Goal: Task Accomplishment & Management: Complete application form

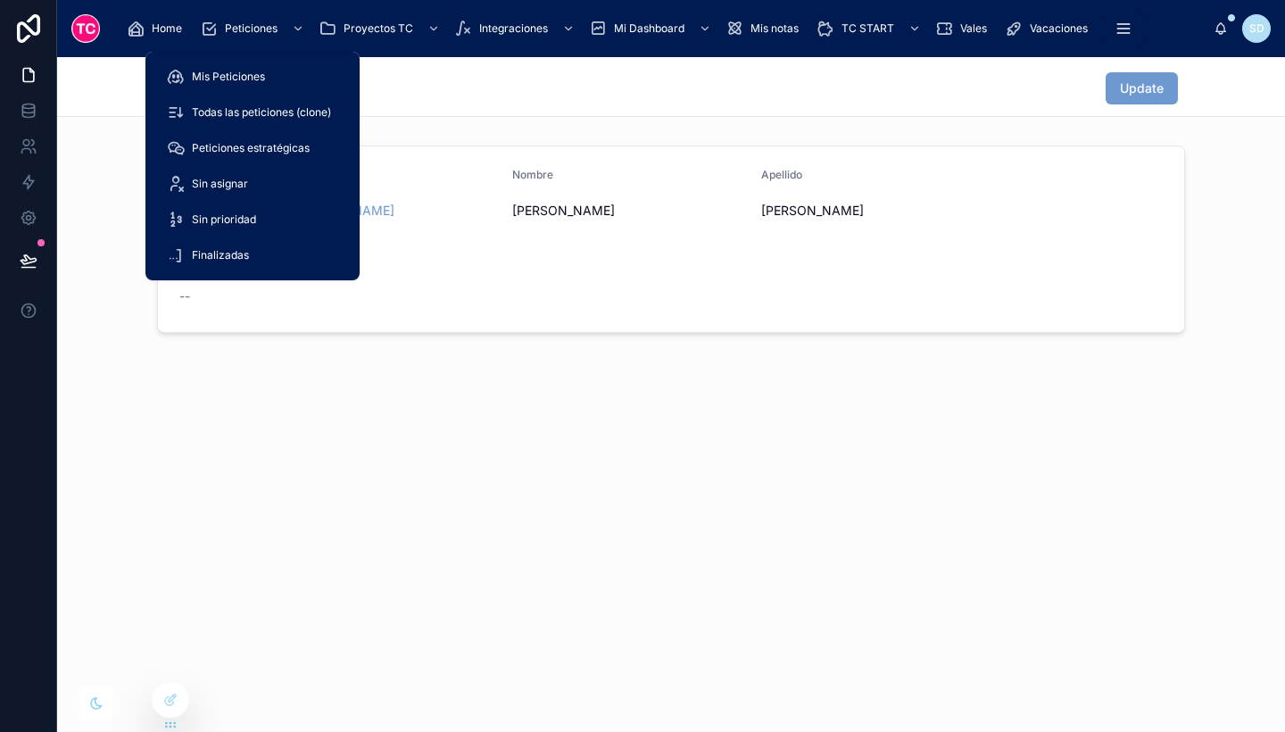
drag, startPoint x: 249, startPoint y: 41, endPoint x: 235, endPoint y: 23, distance: 22.9
click at [235, 23] on span "Peticiones" at bounding box center [251, 28] width 53 height 14
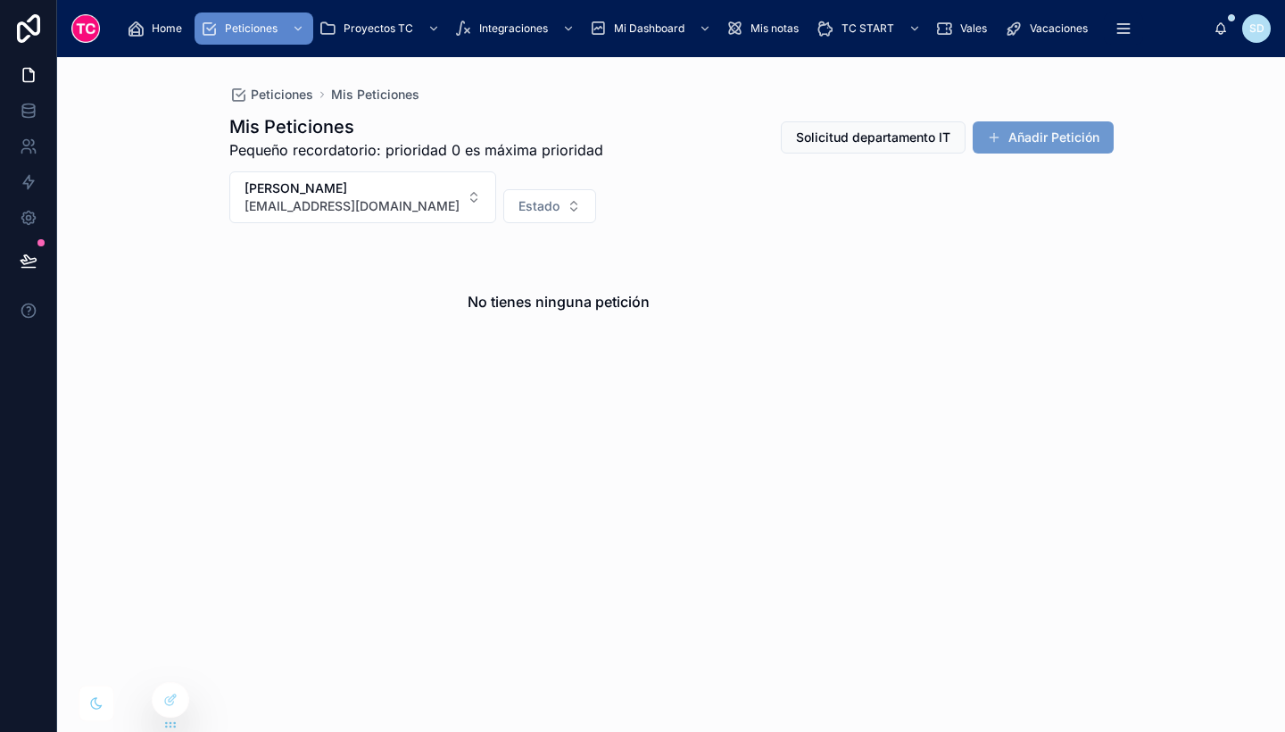
click at [13, 25] on icon at bounding box center [29, 28] width 36 height 29
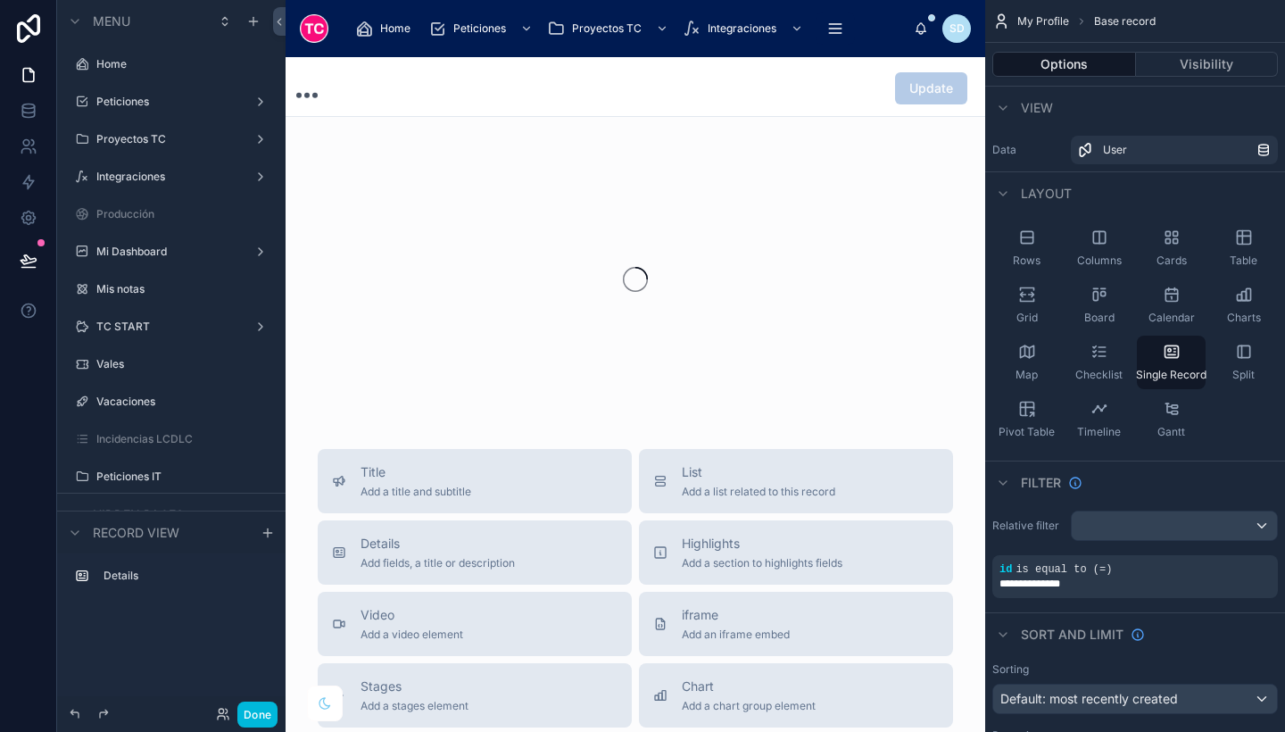
scroll to position [182, 0]
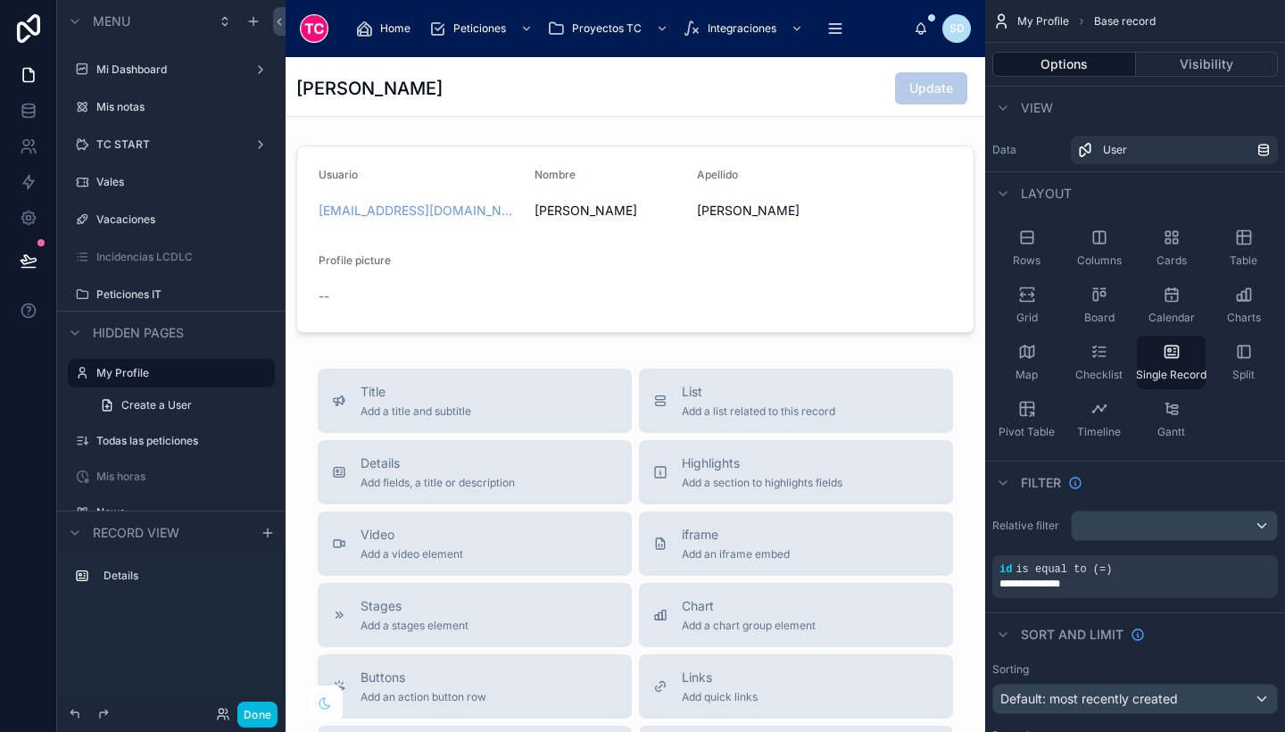
click at [391, 21] on span "Home" at bounding box center [395, 28] width 30 height 14
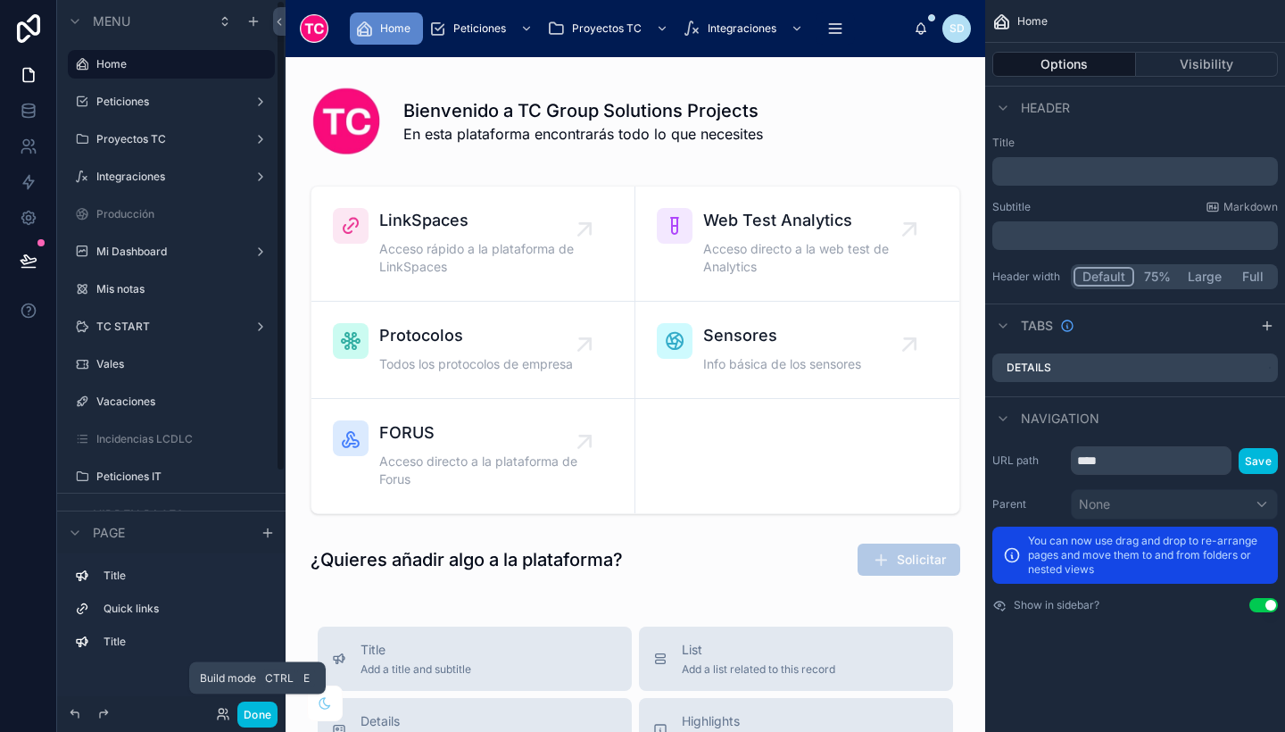
click at [256, 719] on button "Done" at bounding box center [257, 714] width 40 height 26
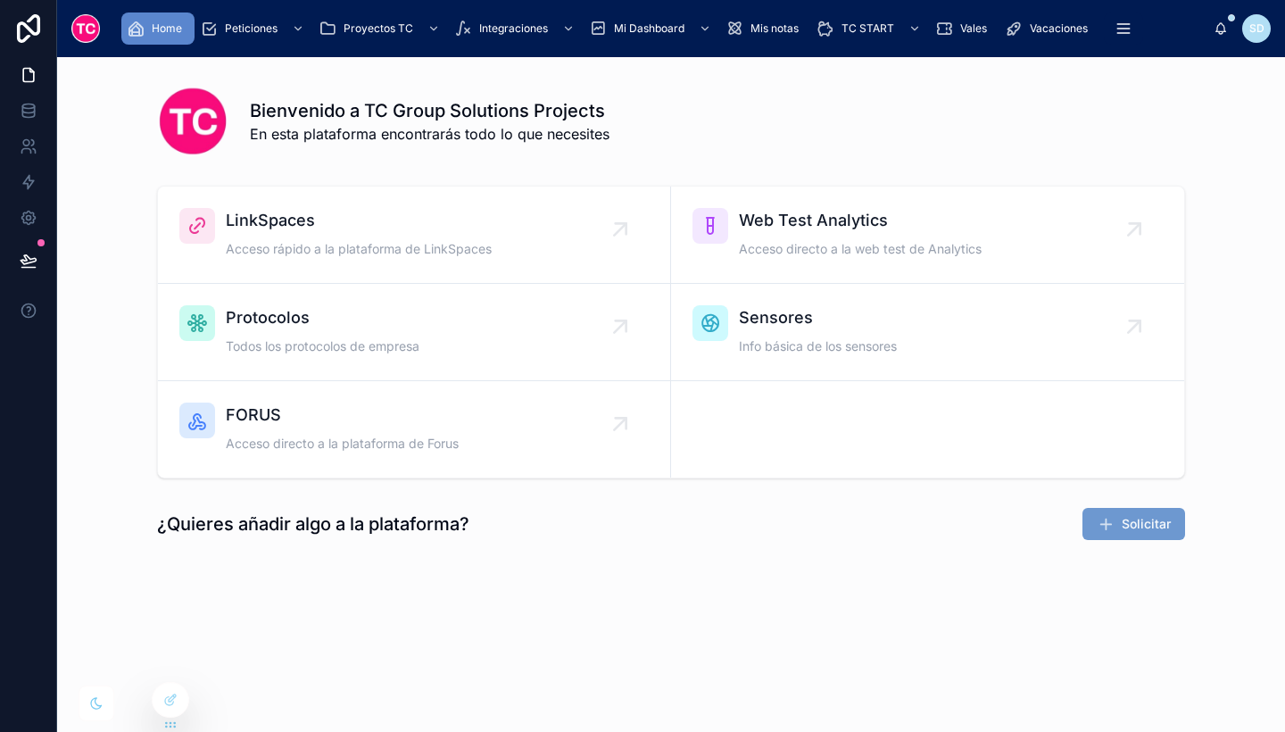
click at [383, 236] on div "LinkSpaces Acceso rápido a la plataforma de LinkSpaces" at bounding box center [359, 235] width 266 height 54
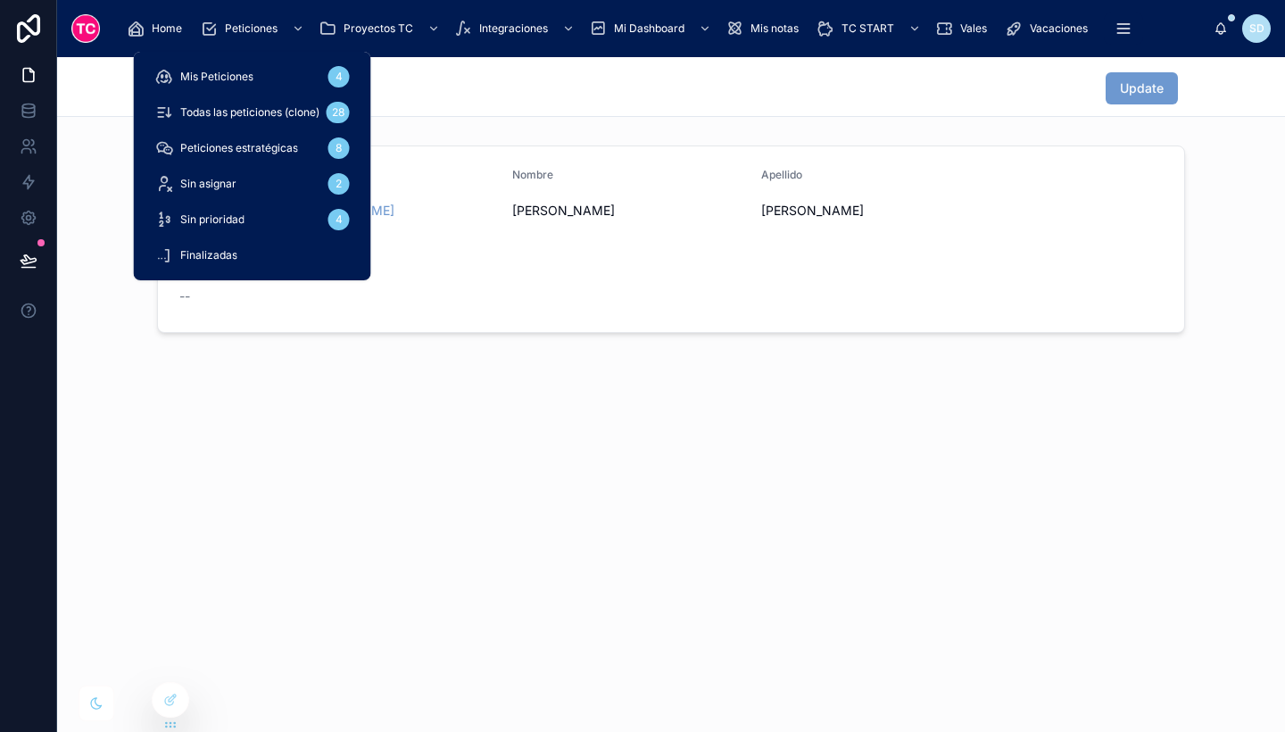
click at [269, 113] on span "Todas las peticiones (clone)" at bounding box center [249, 112] width 139 height 14
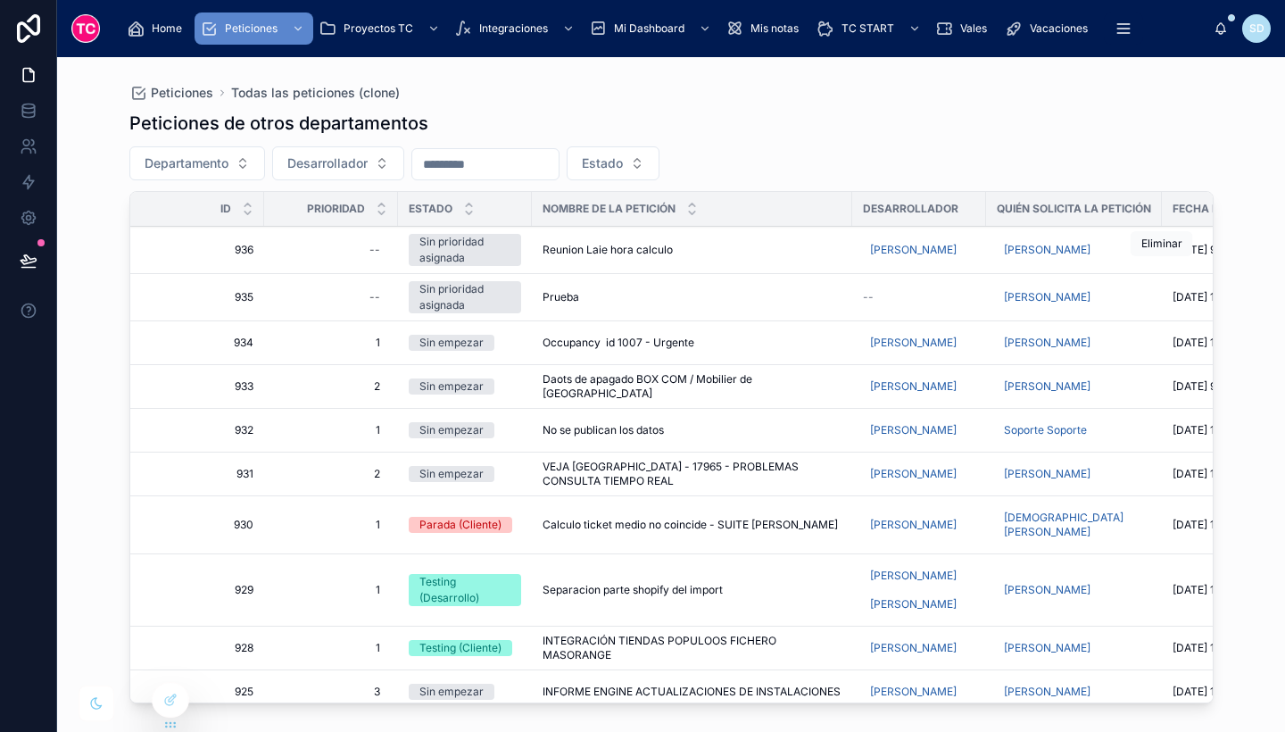
click at [0, 0] on span "Eliminar" at bounding box center [0, 0] width 0 height 0
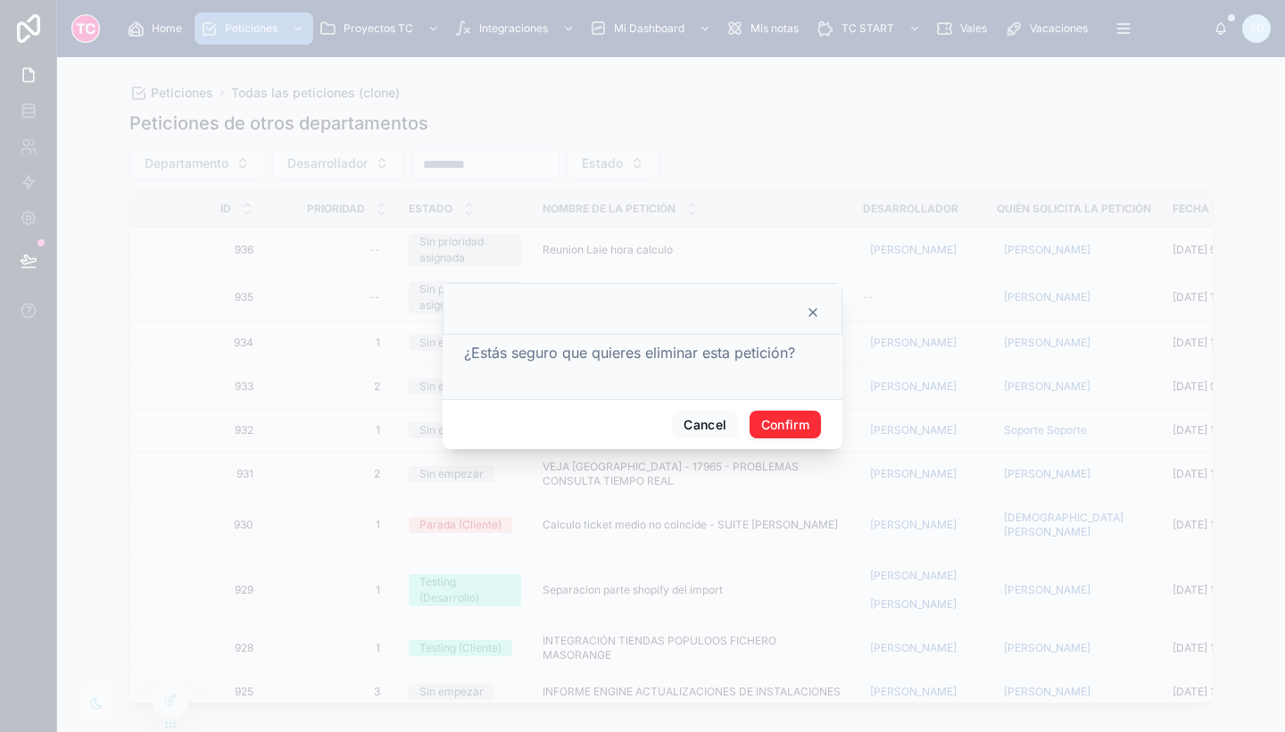
click at [805, 418] on button "Confirm" at bounding box center [784, 424] width 71 height 29
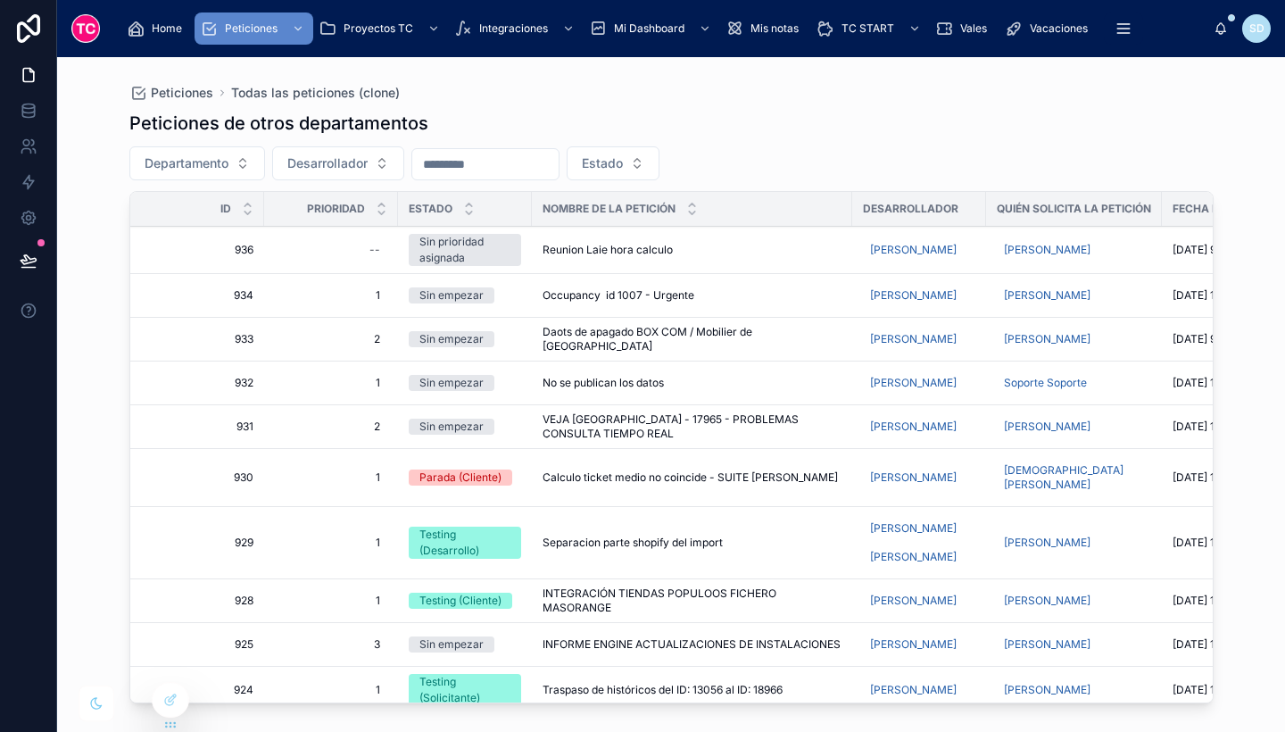
click at [676, 290] on span "Occupancy id 1007 - Urgente" at bounding box center [618, 295] width 152 height 14
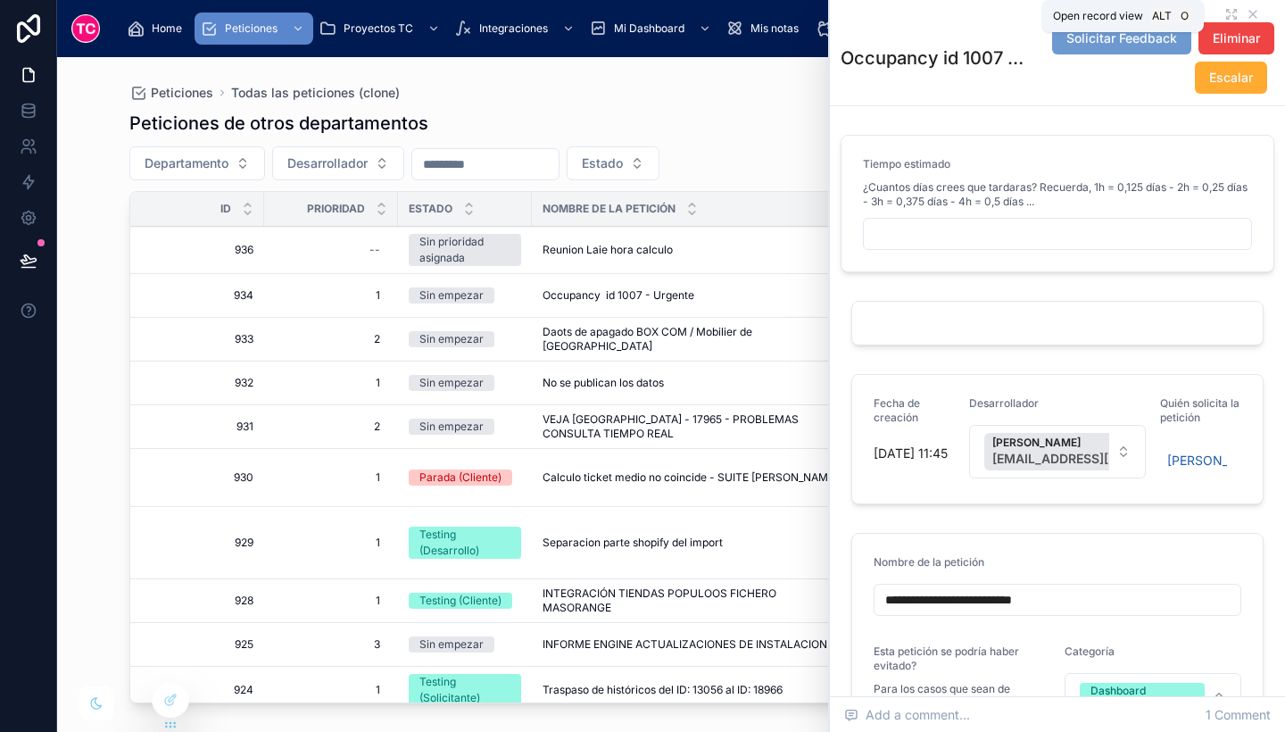
click at [1224, 14] on icon at bounding box center [1231, 14] width 14 height 14
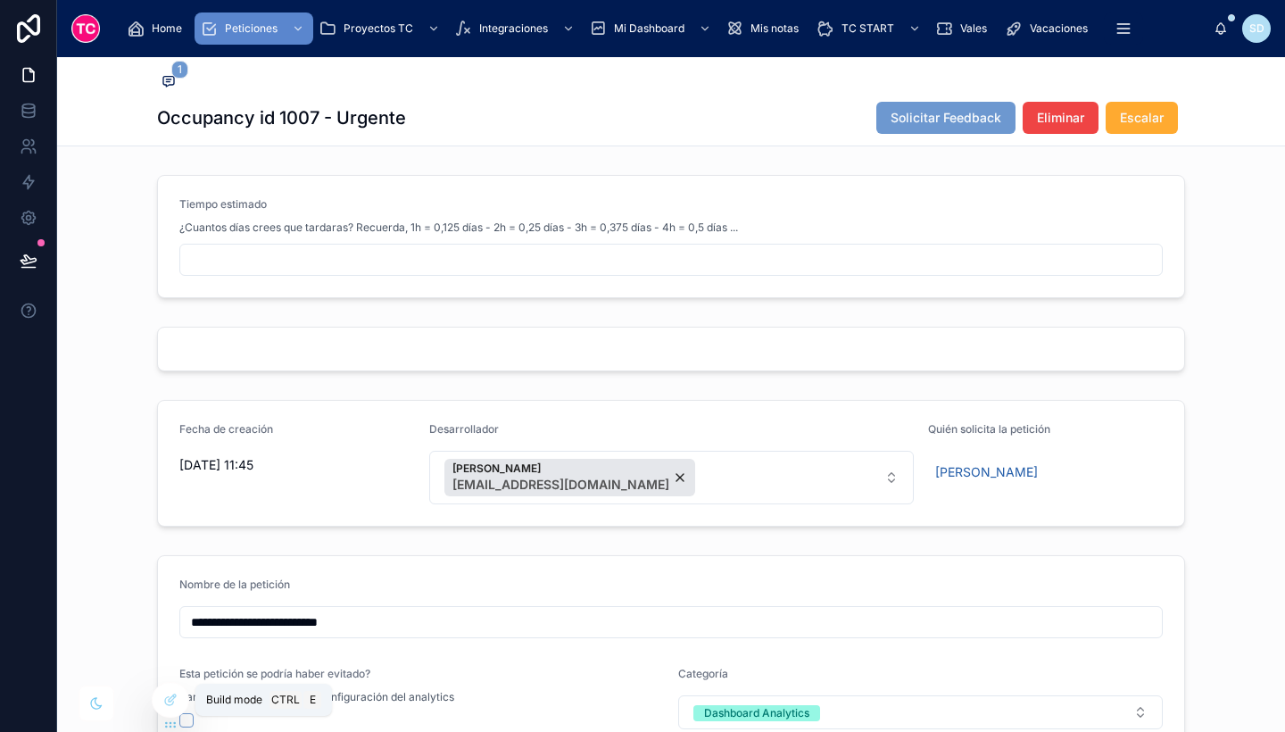
click at [172, 697] on icon at bounding box center [170, 699] width 14 height 14
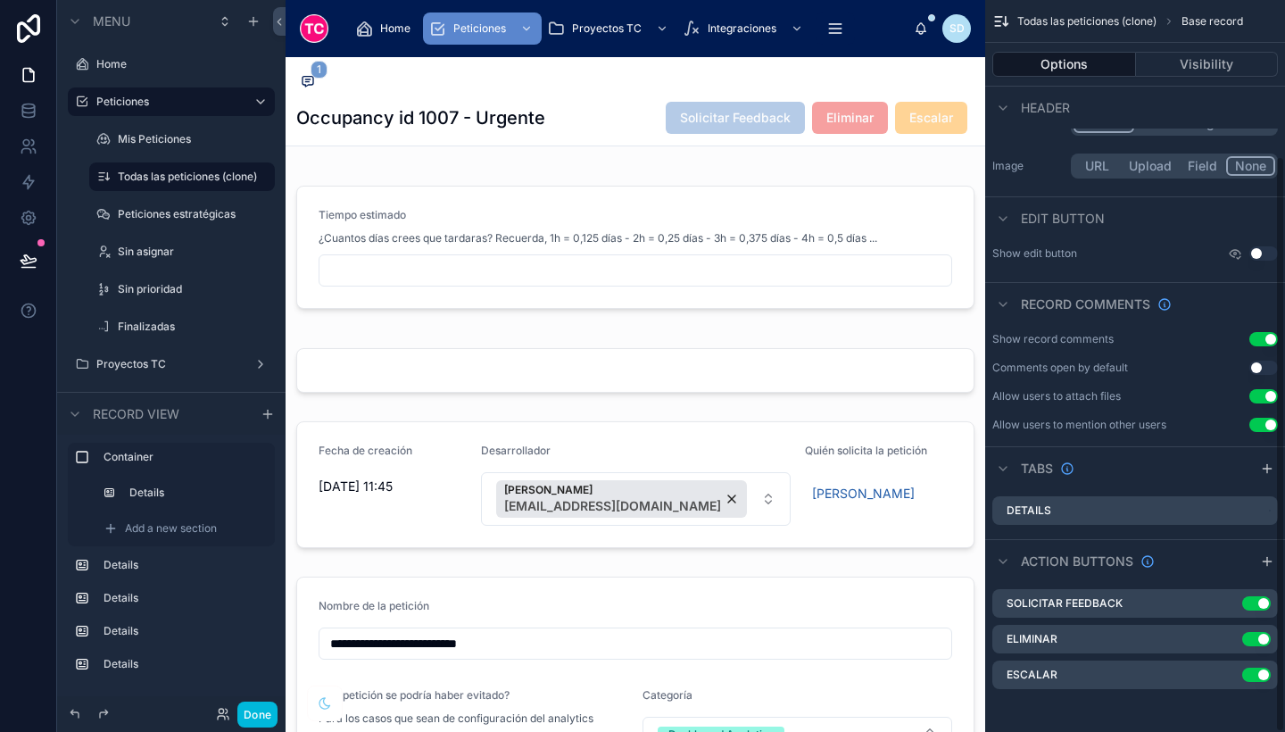
click at [864, 375] on div at bounding box center [634, 370] width 699 height 59
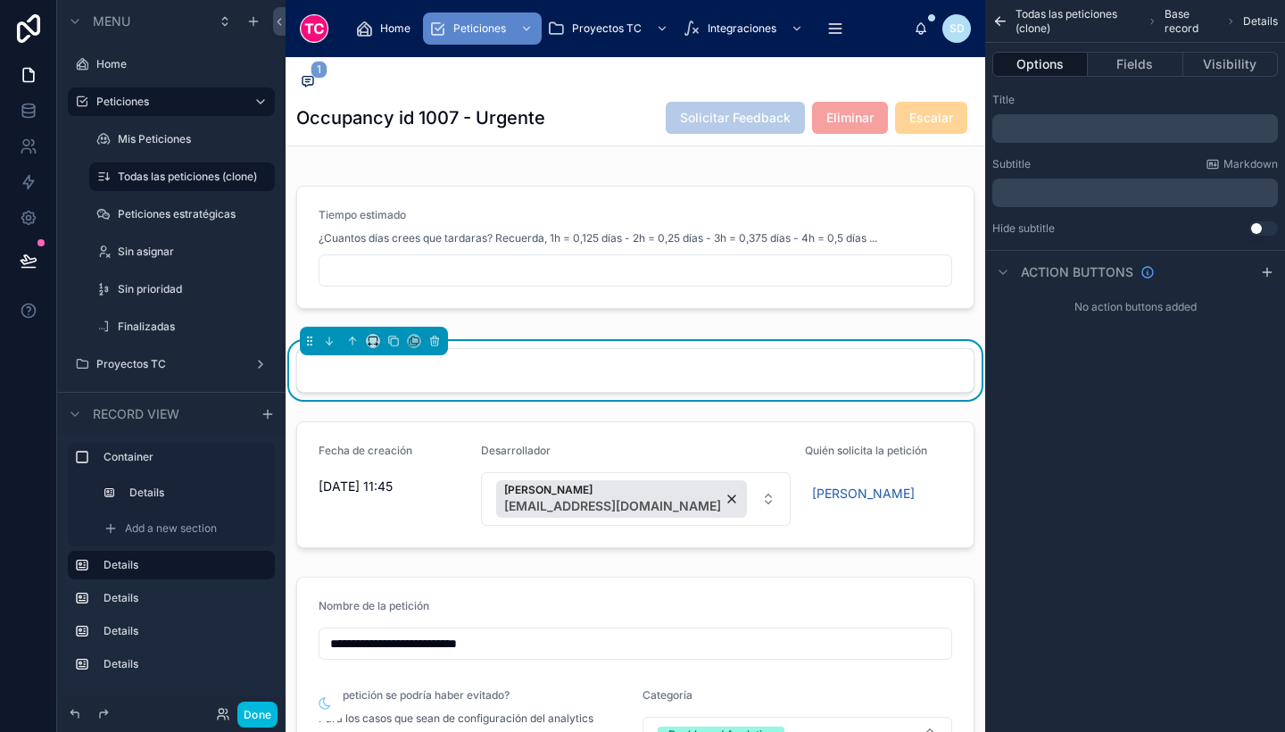
click at [12, 28] on icon at bounding box center [29, 28] width 36 height 29
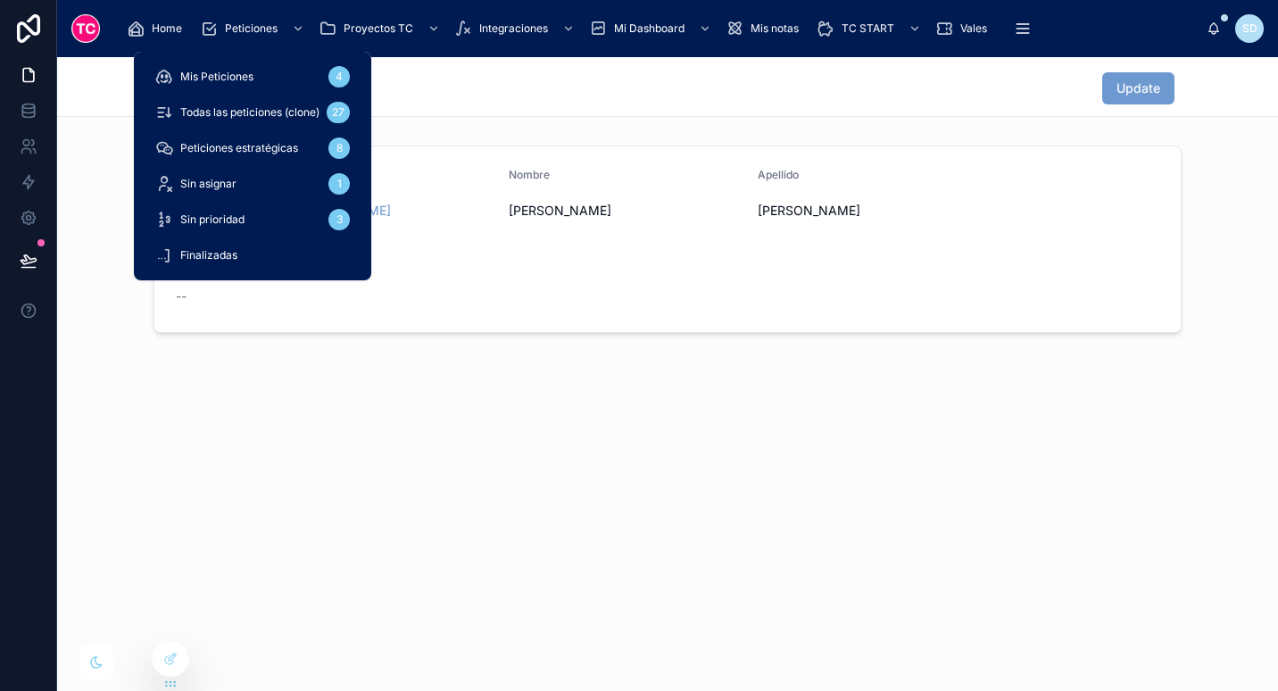
click at [261, 23] on span "Peticiones" at bounding box center [251, 28] width 53 height 14
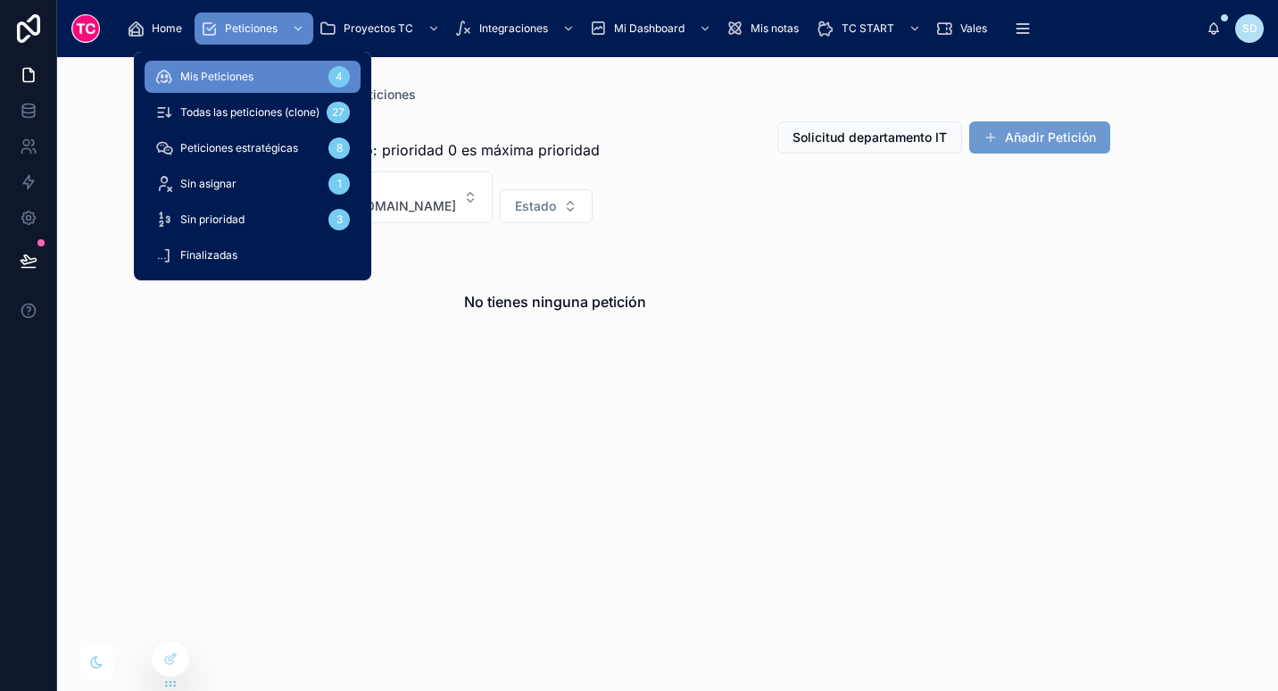
click at [282, 103] on div "Todas las peticiones (clone) 27" at bounding box center [252, 112] width 194 height 29
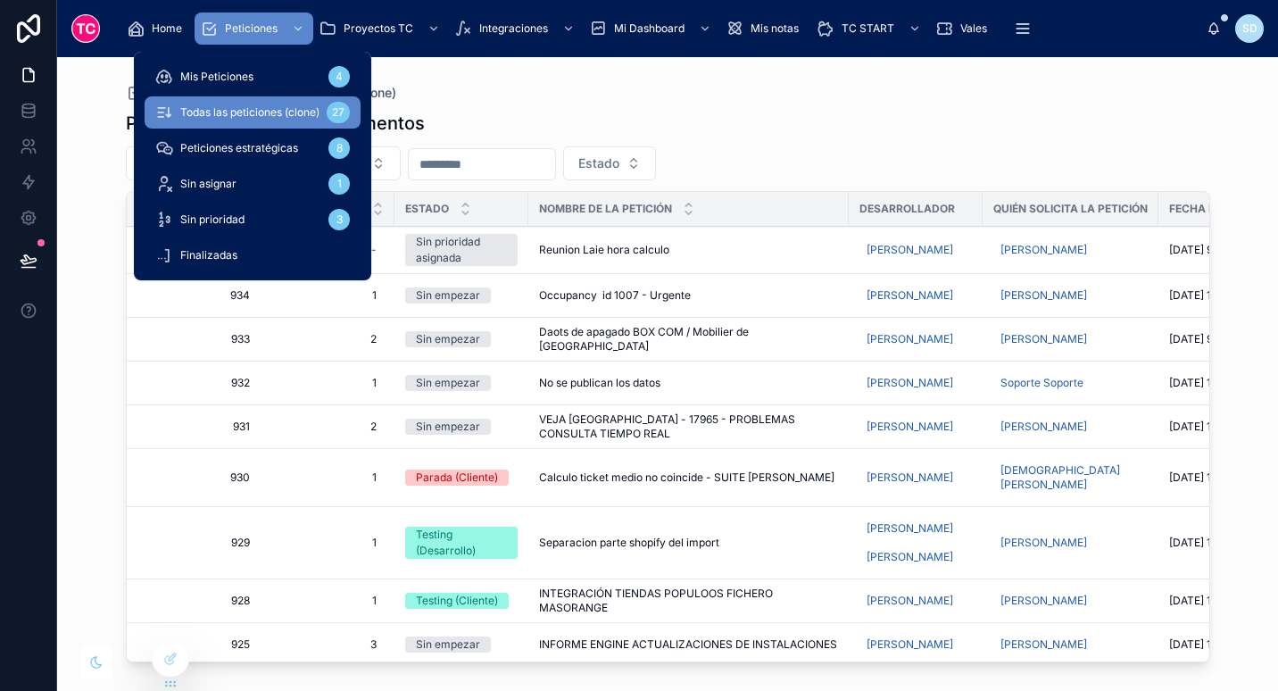
click at [274, 76] on div "Mis Peticiones 4" at bounding box center [252, 76] width 194 height 29
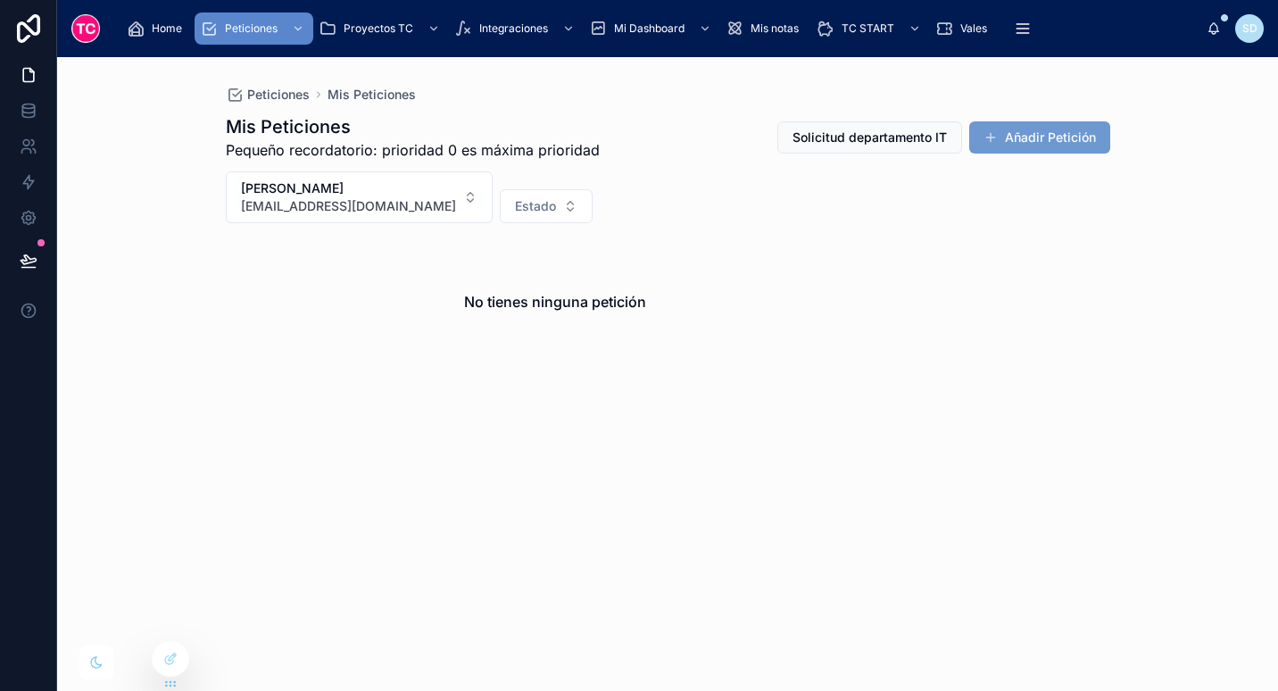
click at [1035, 128] on button "Añadir Petición" at bounding box center [1039, 137] width 141 height 32
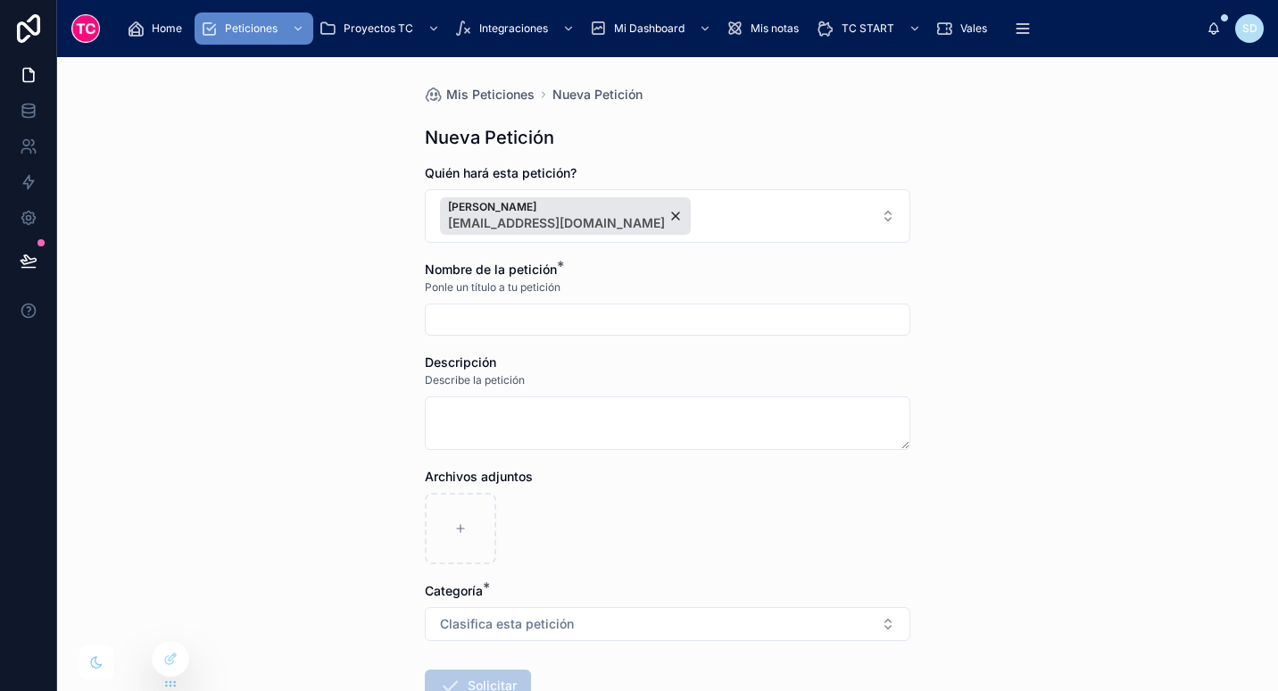
click at [654, 328] on input "text" at bounding box center [668, 319] width 484 height 25
type input "******"
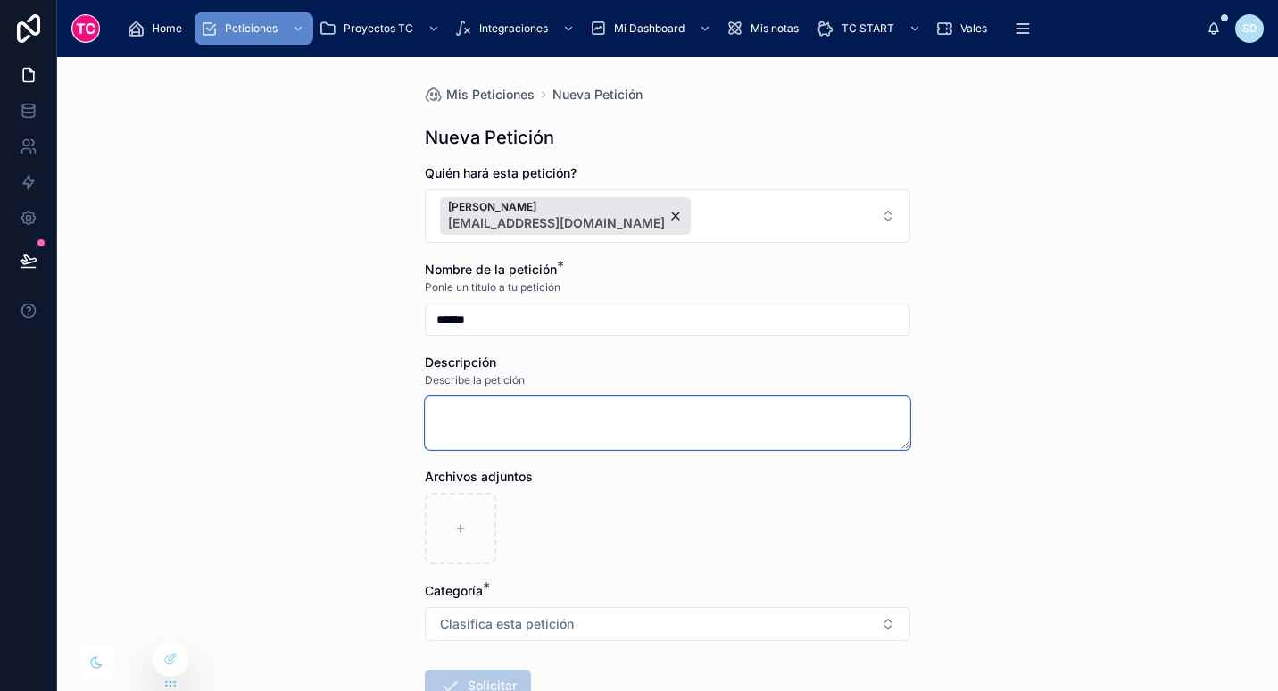
click at [850, 420] on textarea at bounding box center [667, 423] width 485 height 54
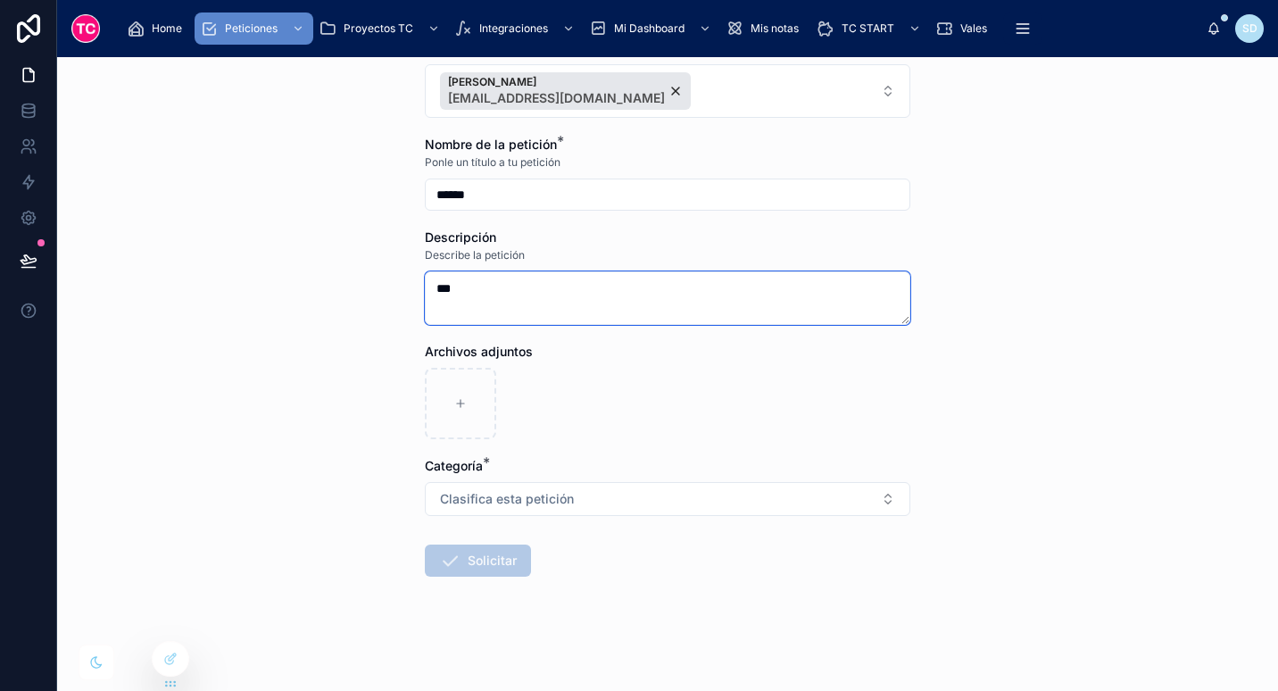
type textarea "***"
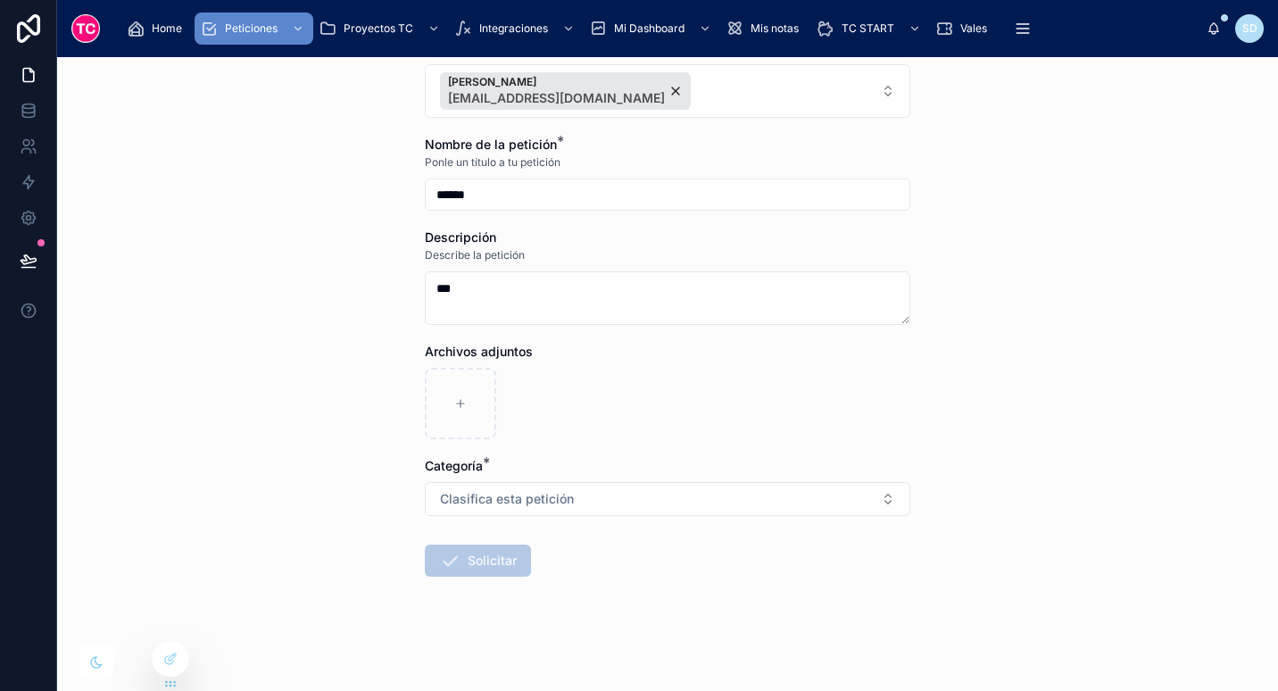
click at [785, 508] on button "Clasifica esta petición" at bounding box center [667, 499] width 485 height 34
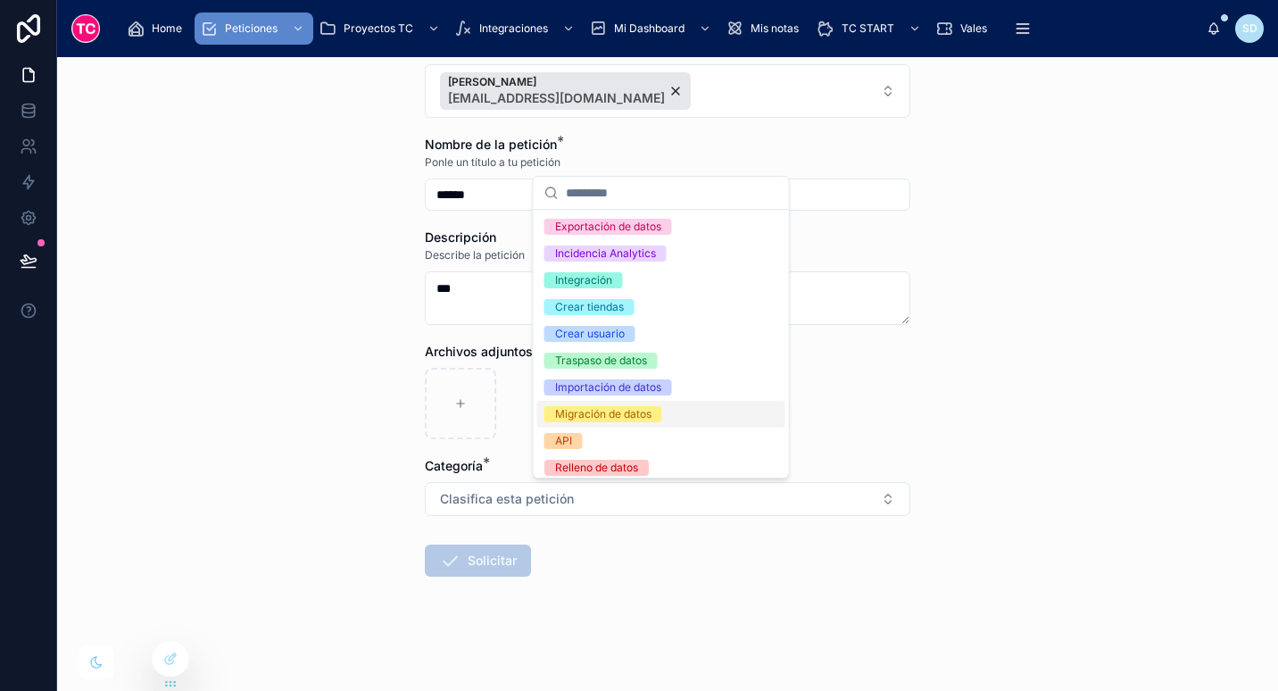
click at [659, 416] on span "Migración de datos" at bounding box center [603, 414] width 118 height 16
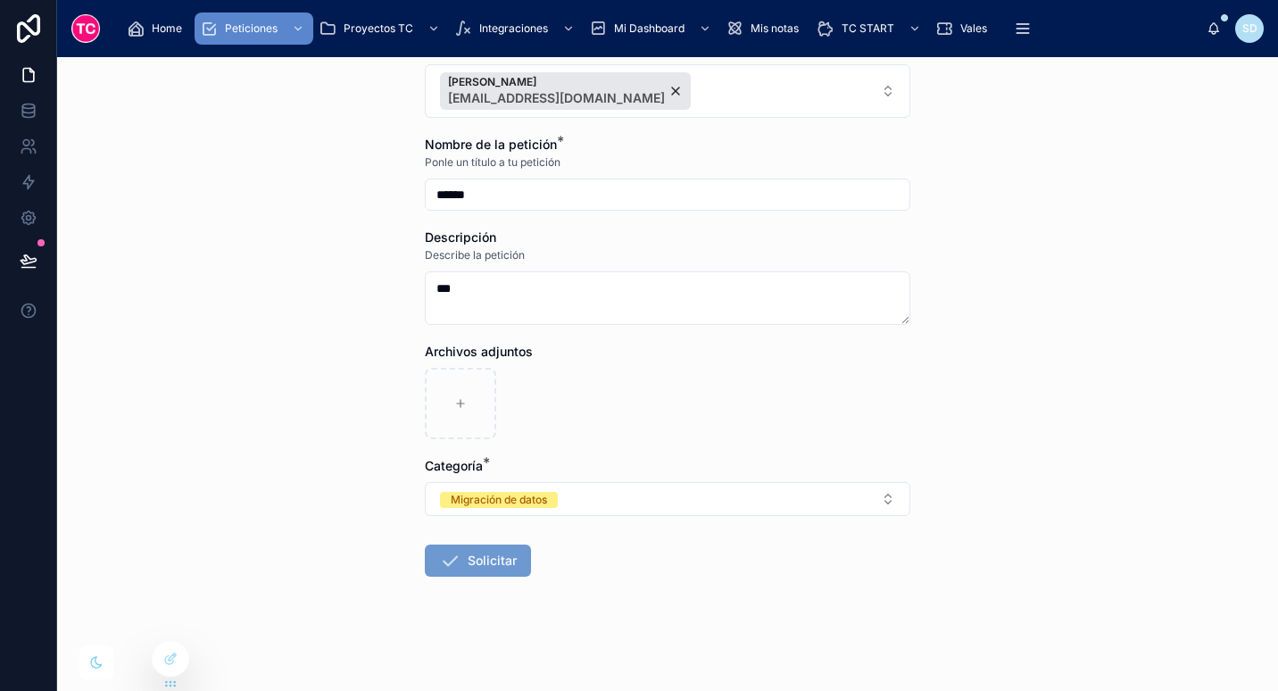
click at [500, 550] on button "Solicitar" at bounding box center [478, 560] width 106 height 32
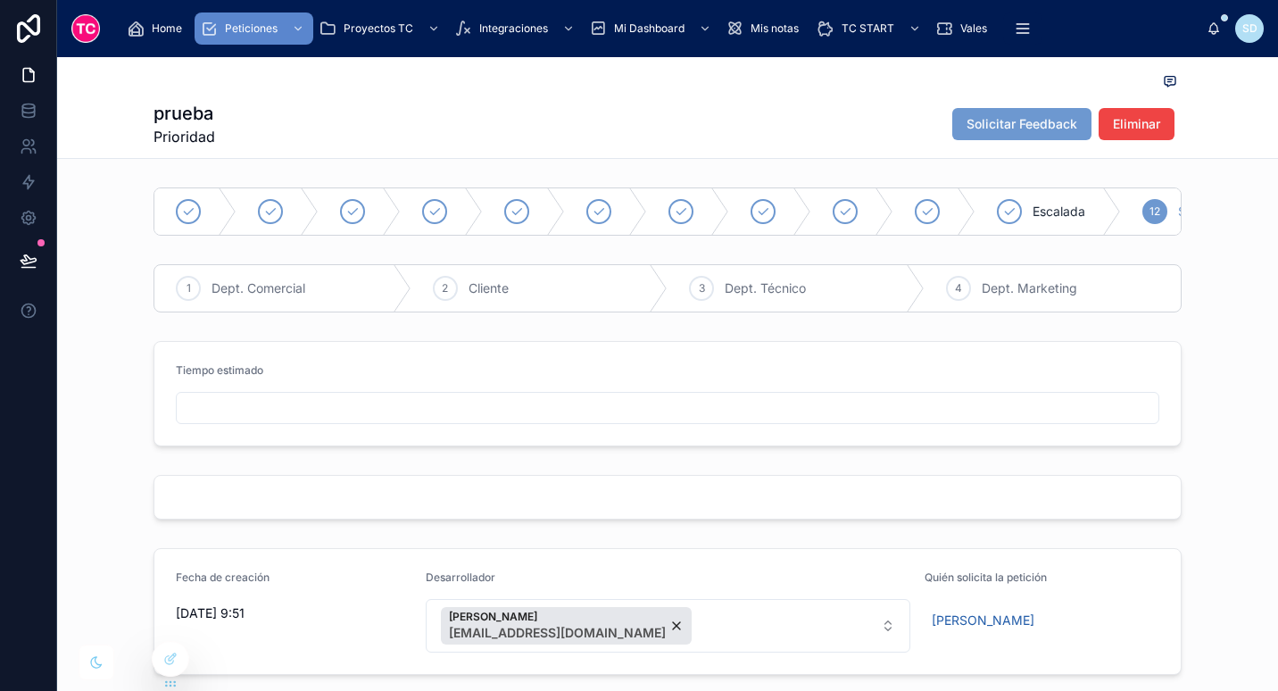
click at [519, 420] on input "text" at bounding box center [667, 407] width 981 height 25
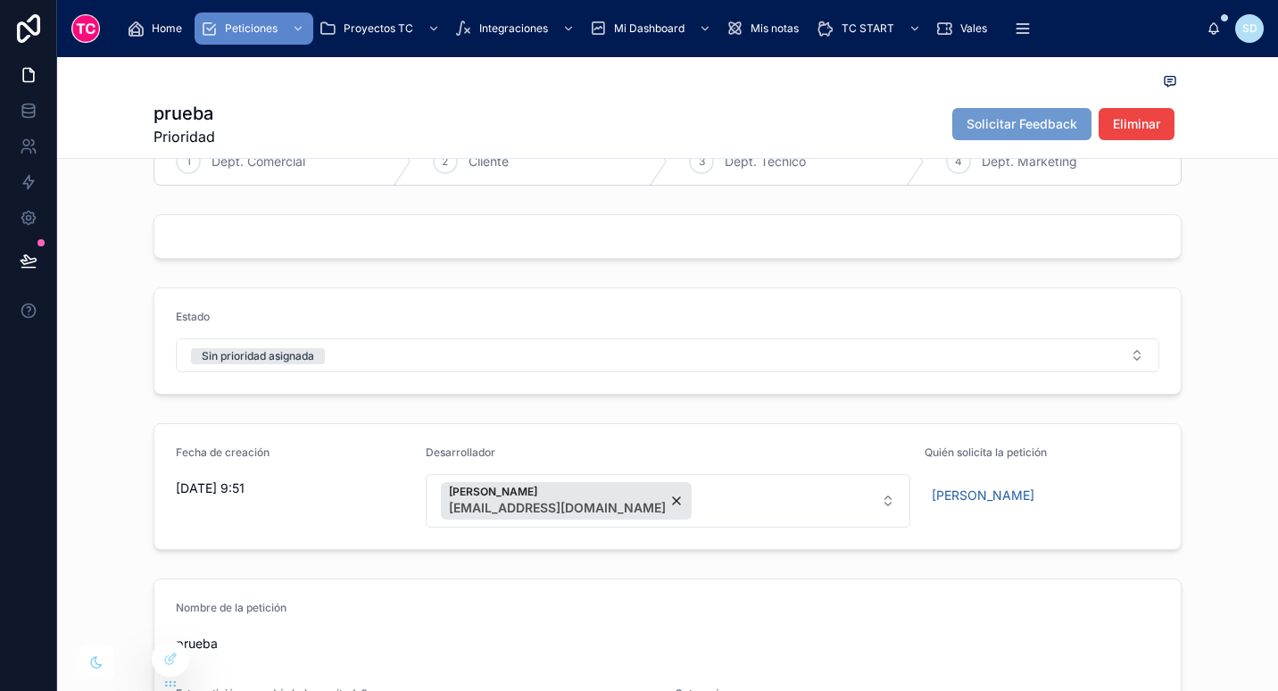
scroll to position [128, 0]
click at [640, 366] on button "Sin prioridad asignada" at bounding box center [667, 354] width 983 height 34
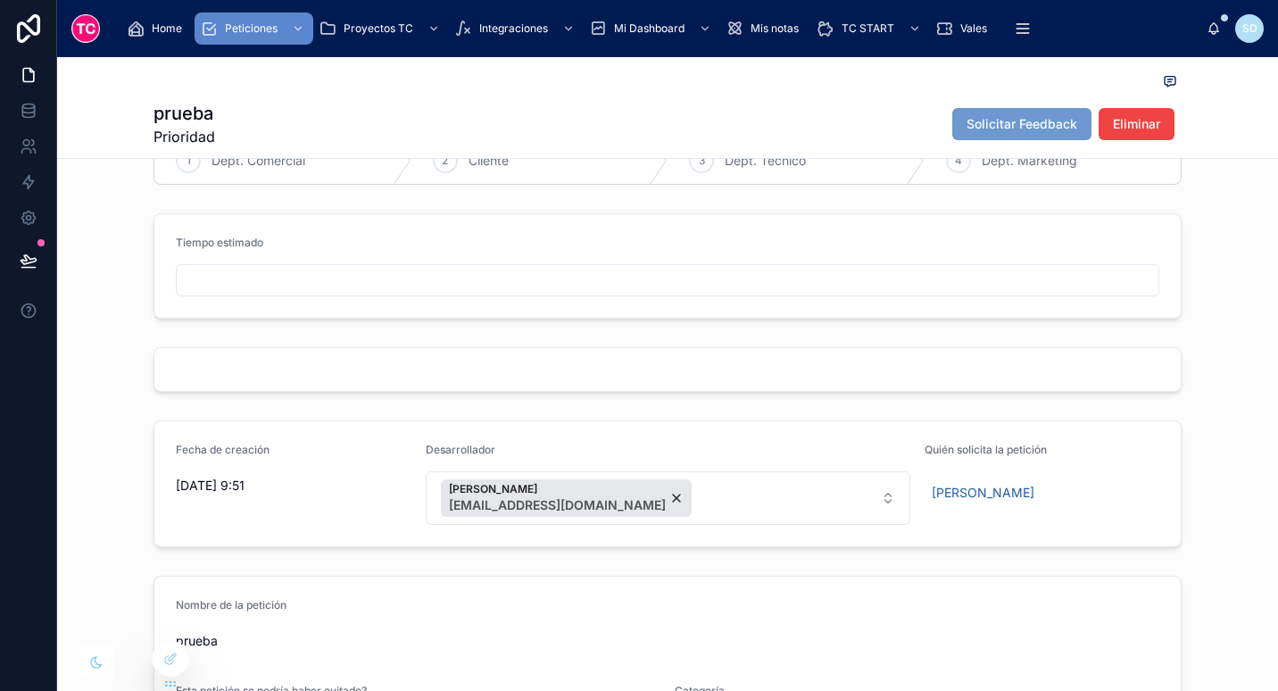
click at [651, 153] on div "prueba Prioridad Solicitar Feedback Eliminar" at bounding box center [667, 107] width 1028 height 101
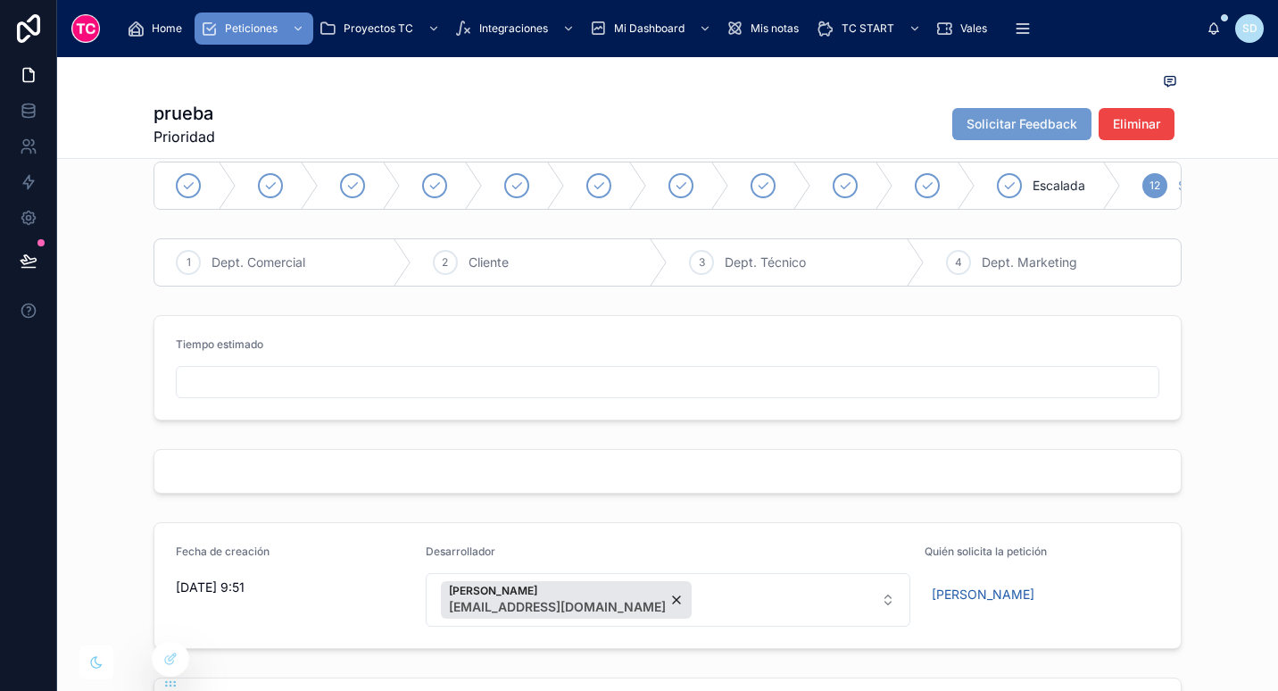
scroll to position [0, 0]
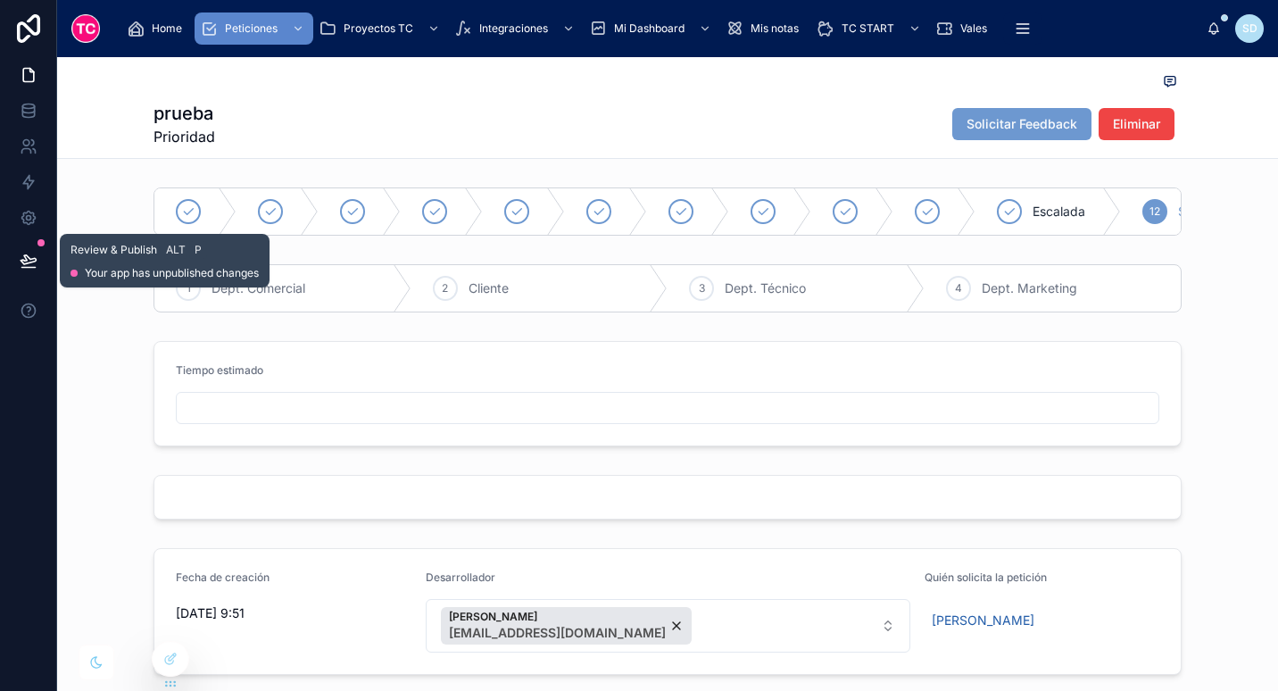
click at [18, 266] on button at bounding box center [28, 261] width 39 height 50
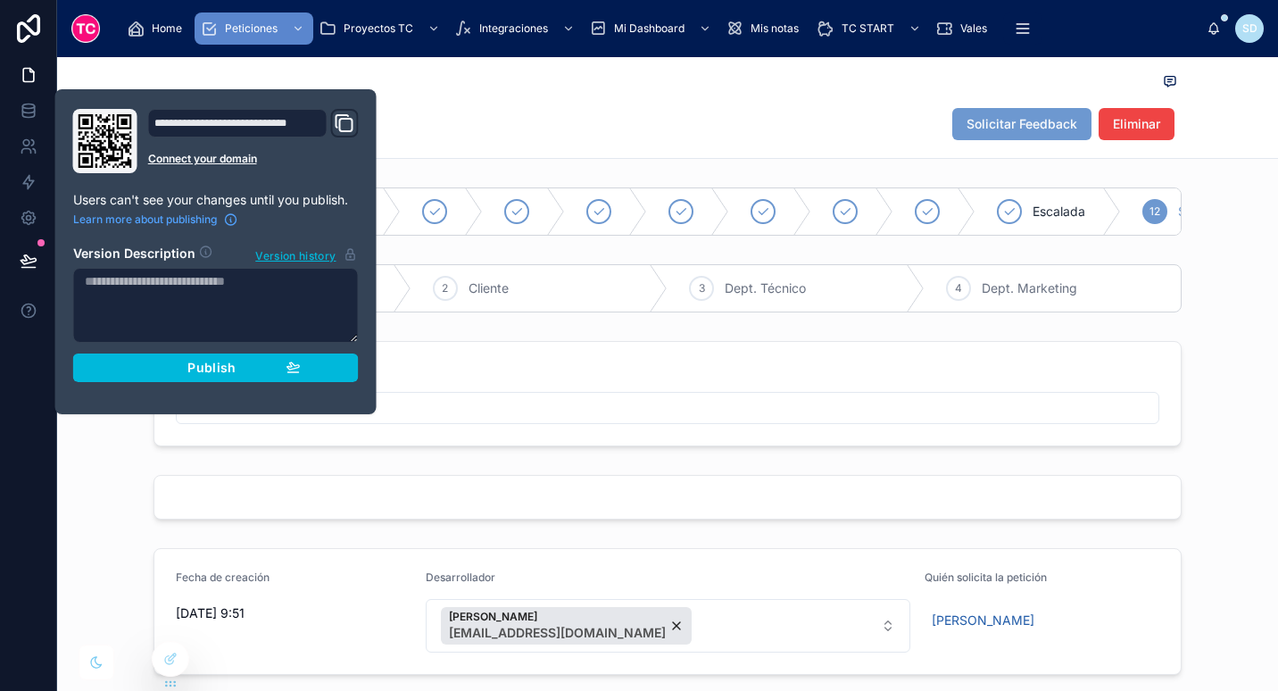
click at [161, 368] on div "Publish" at bounding box center [216, 368] width 170 height 16
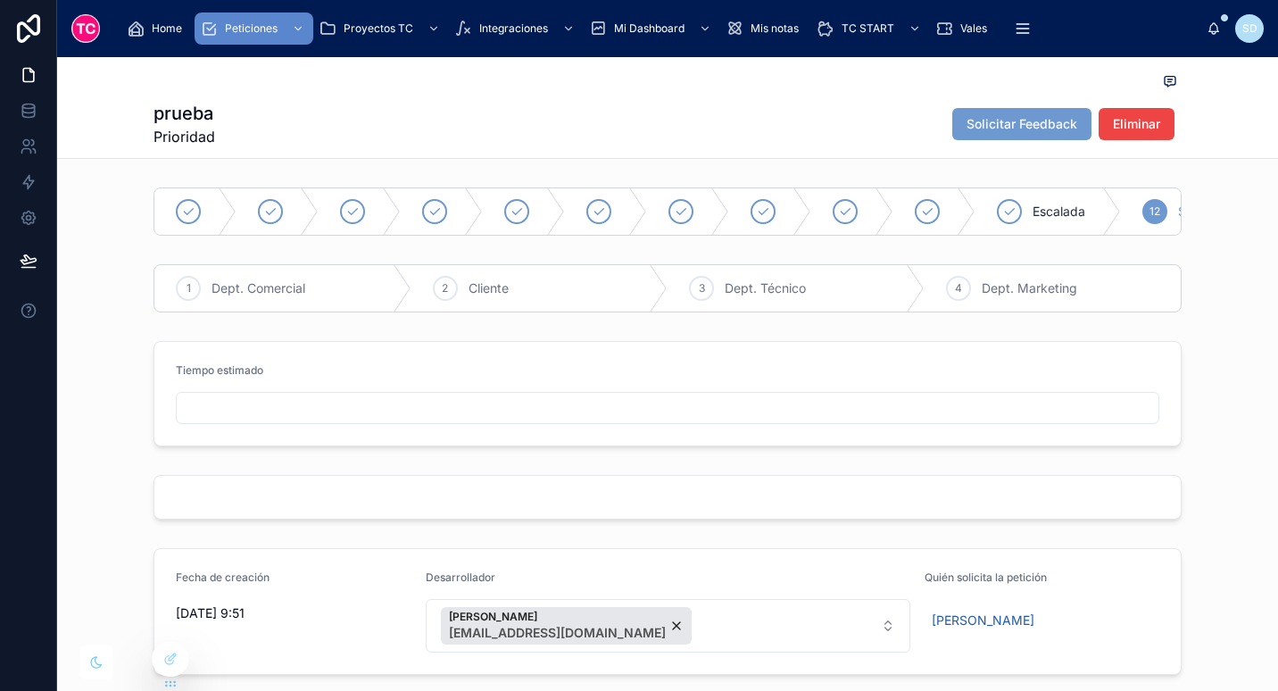
click at [156, 504] on form at bounding box center [667, 497] width 1026 height 43
click at [391, 420] on input "text" at bounding box center [667, 407] width 981 height 25
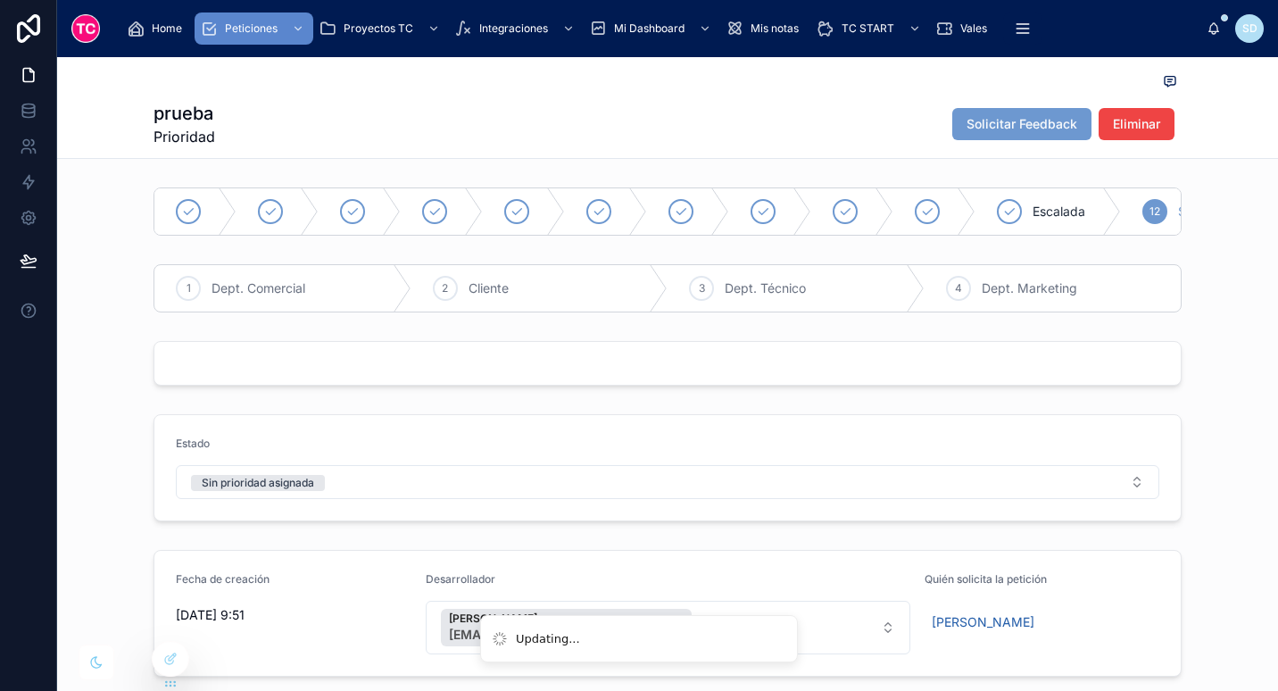
click at [395, 492] on button "Sin prioridad asignada" at bounding box center [667, 482] width 983 height 34
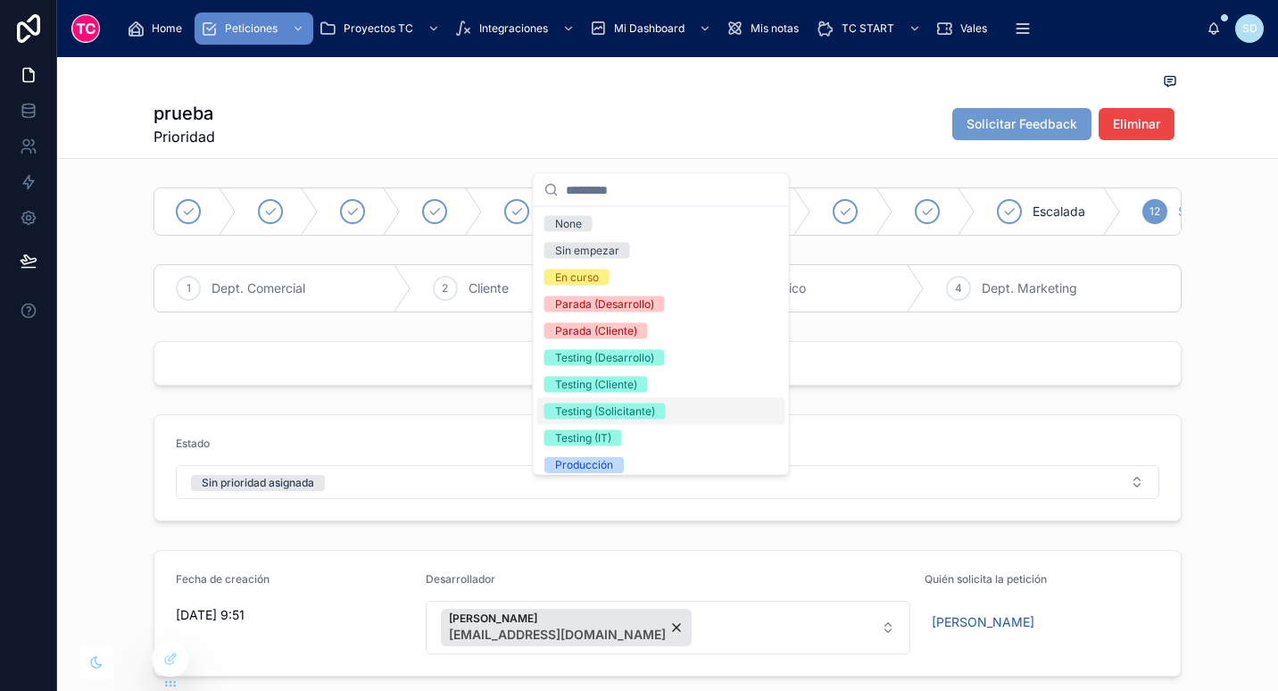
click at [665, 402] on div "Testing (Solicitante)" at bounding box center [661, 411] width 248 height 27
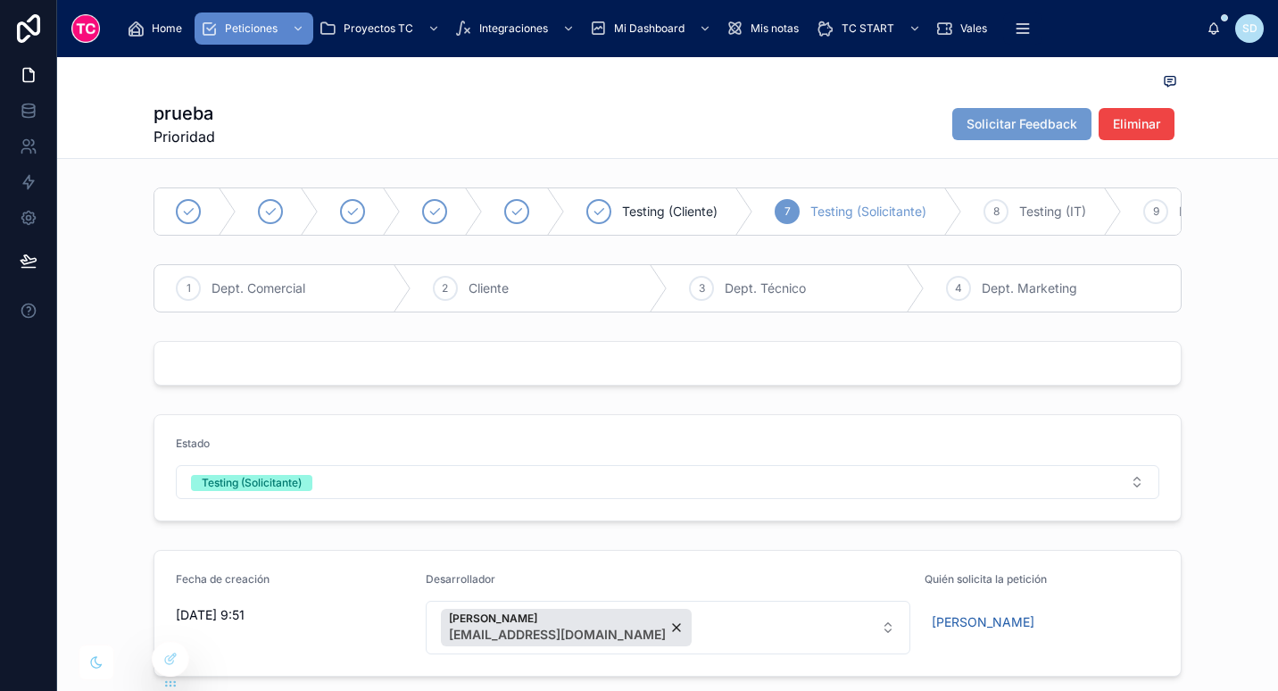
click at [604, 499] on button "Testing (Solicitante)" at bounding box center [667, 482] width 983 height 34
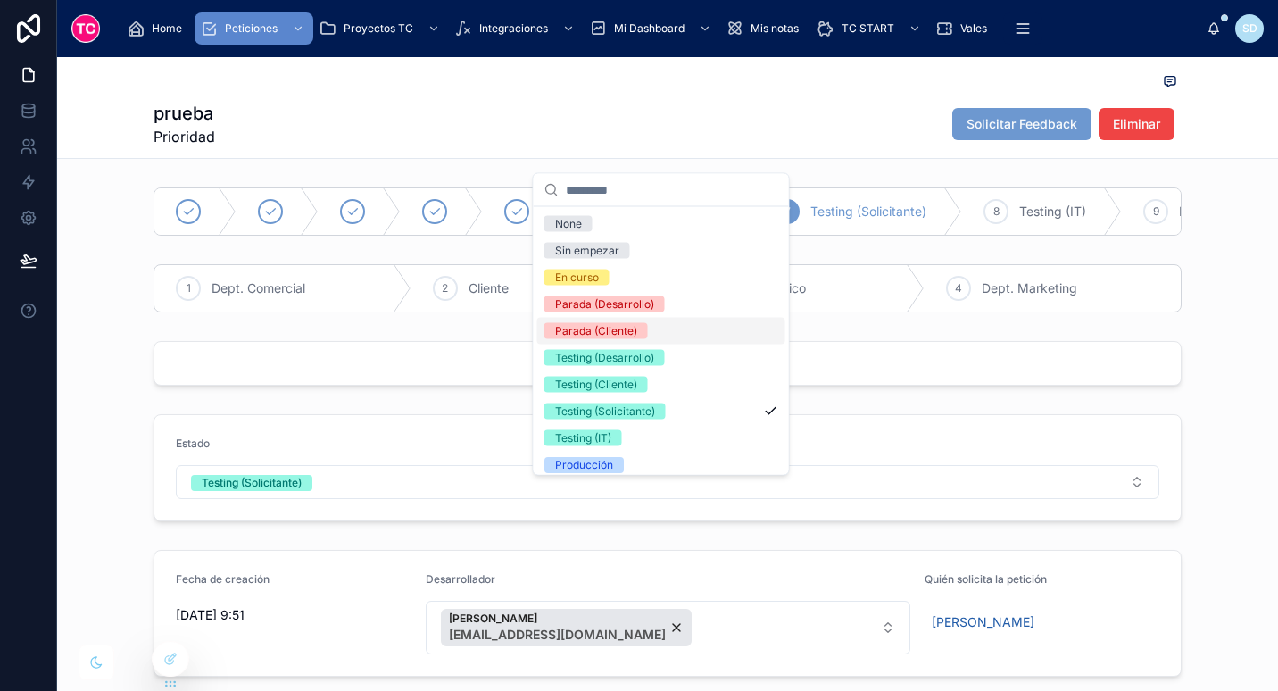
click at [650, 339] on div "Parada (Cliente)" at bounding box center [661, 331] width 248 height 27
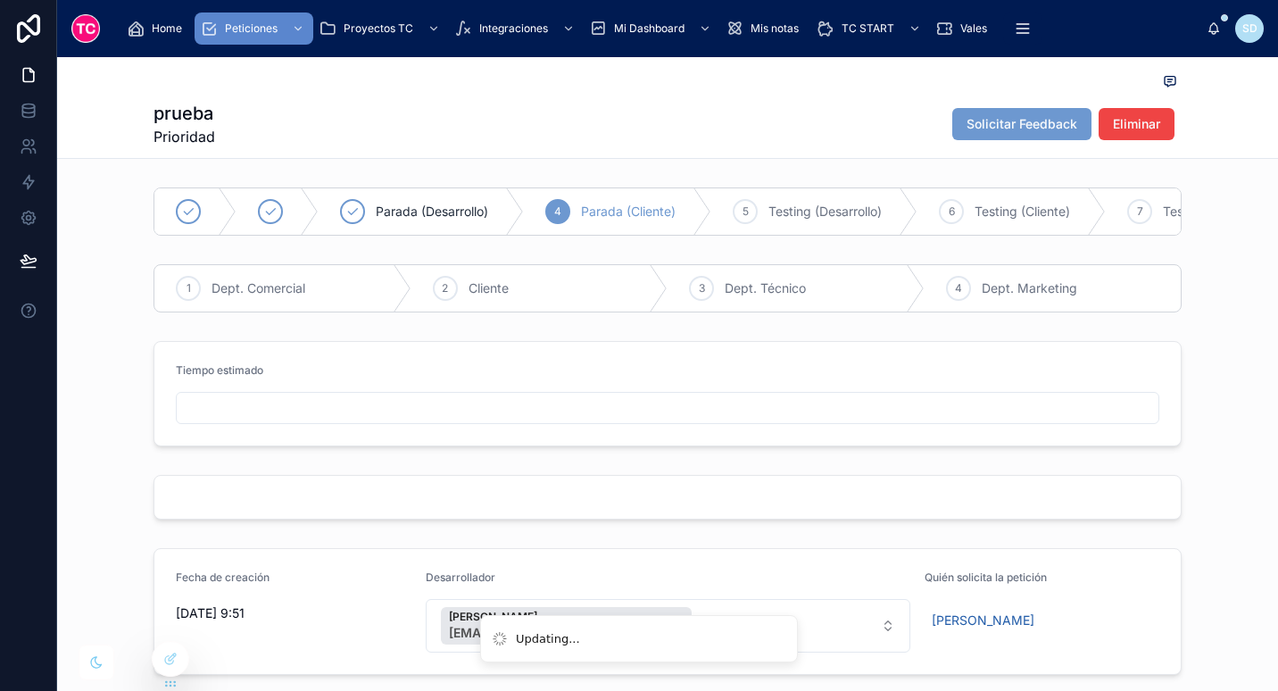
click at [557, 499] on form at bounding box center [667, 497] width 1026 height 43
click at [33, 20] on icon at bounding box center [29, 28] width 36 height 29
